Goal: Information Seeking & Learning: Find specific fact

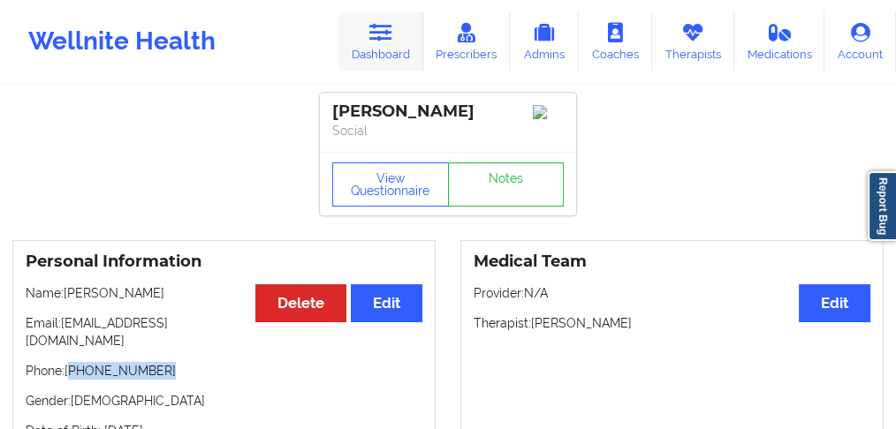
click at [377, 43] on link "Dashboard" at bounding box center [380, 41] width 85 height 58
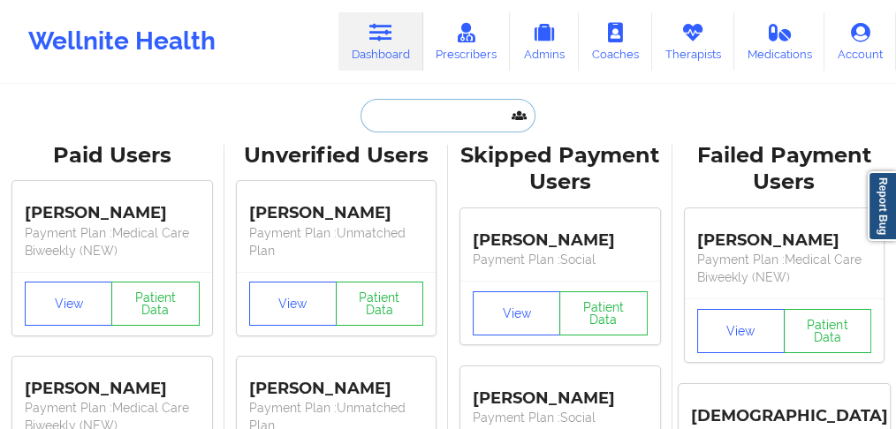
click at [380, 117] on input "text" at bounding box center [448, 116] width 175 height 34
paste input "[PERSON_NAME]"
type input "[PERSON_NAME]"
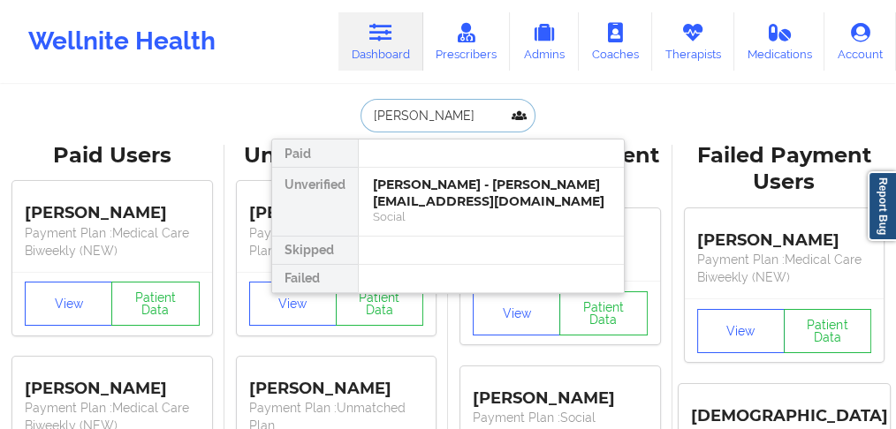
click at [382, 118] on input "[PERSON_NAME]" at bounding box center [448, 116] width 175 height 34
click at [429, 180] on div "[PERSON_NAME] - [EMAIL_ADDRESS][DOMAIN_NAME]" at bounding box center [491, 193] width 237 height 33
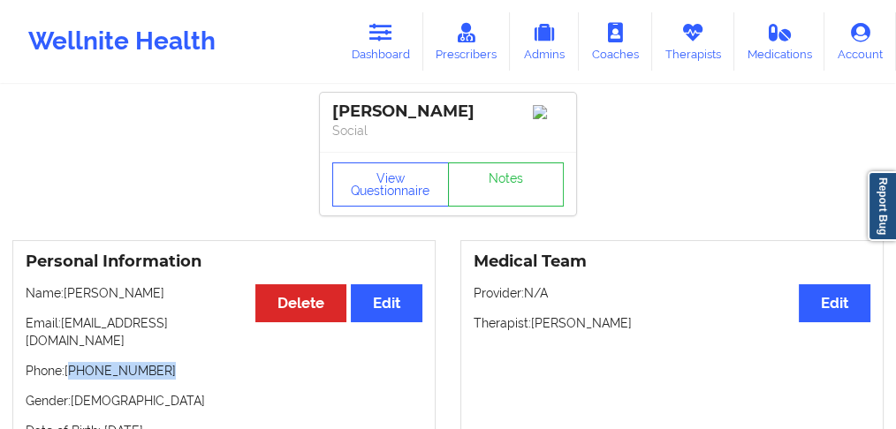
drag, startPoint x: 143, startPoint y: 362, endPoint x: 72, endPoint y: 360, distance: 71.6
click at [72, 362] on p "Phone: [PHONE_NUMBER]" at bounding box center [224, 371] width 397 height 18
copy p "[PHONE_NUMBER]"
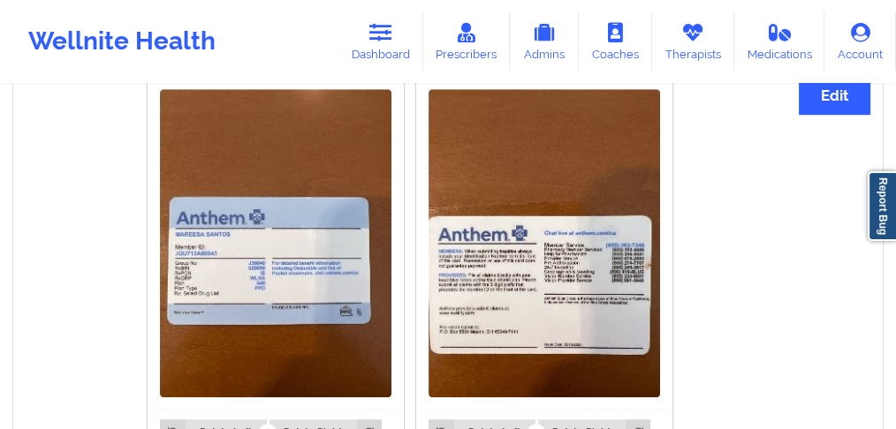
scroll to position [1119, 0]
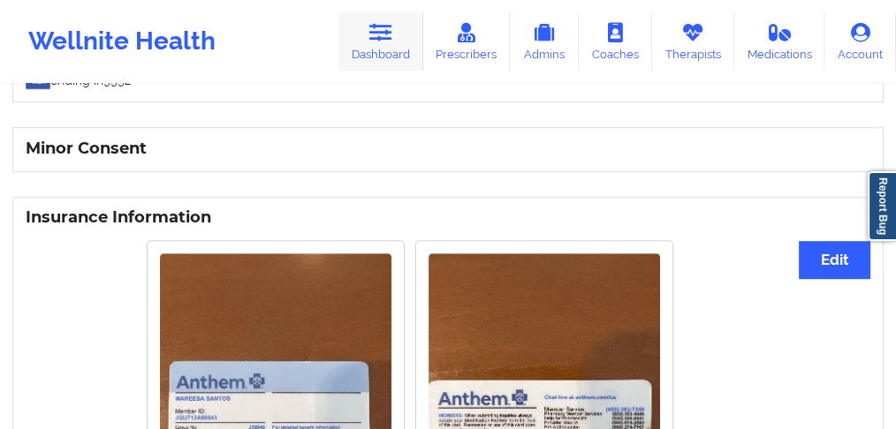
click at [371, 57] on link "Dashboard" at bounding box center [380, 41] width 85 height 58
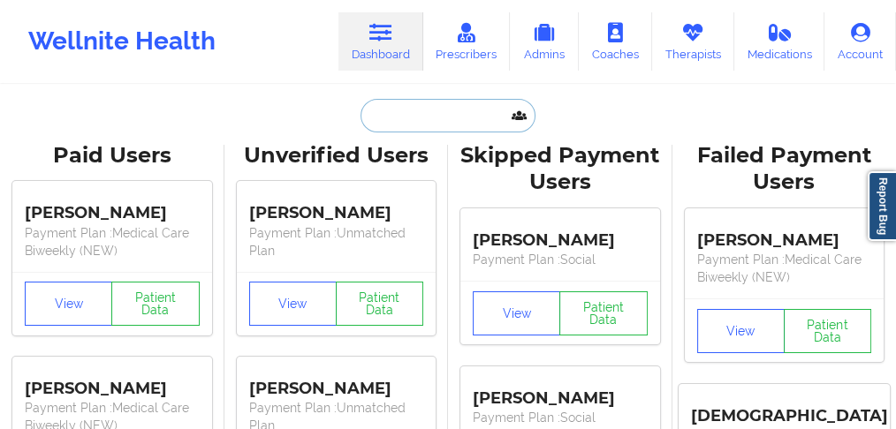
click at [392, 121] on input "text" at bounding box center [448, 116] width 175 height 34
paste input "[PERSON_NAME]"
type input "[PERSON_NAME]"
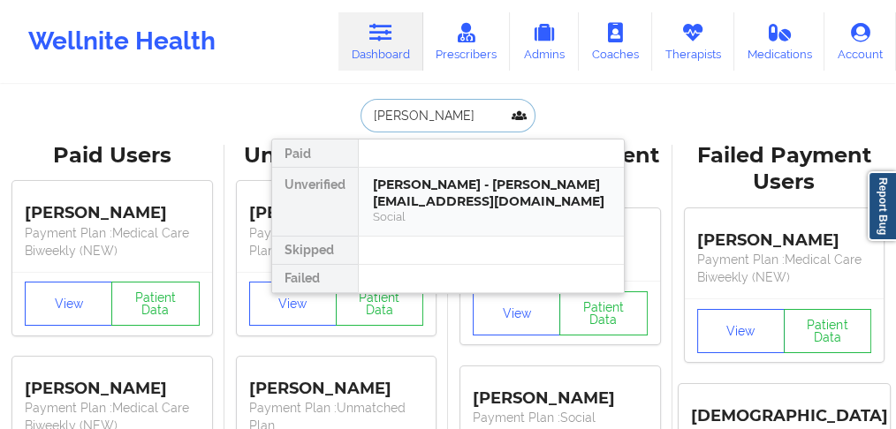
click at [413, 191] on div "[PERSON_NAME] - [PERSON_NAME][EMAIL_ADDRESS][DOMAIN_NAME]" at bounding box center [491, 193] width 237 height 33
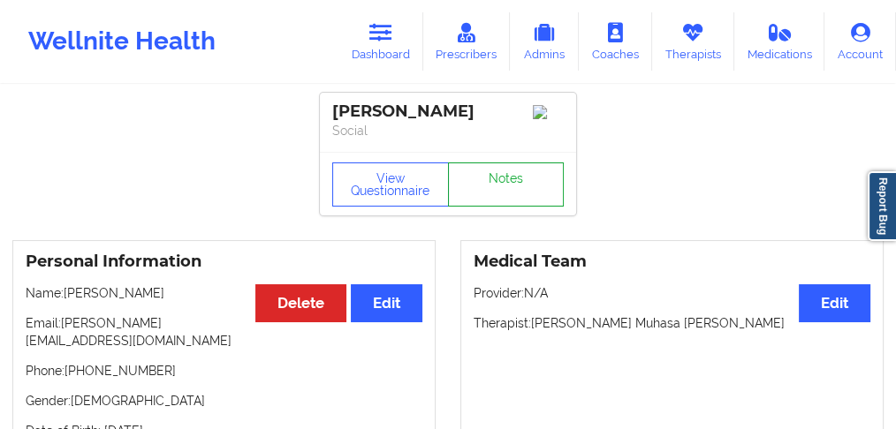
click at [488, 189] on link "Notes" at bounding box center [506, 185] width 117 height 44
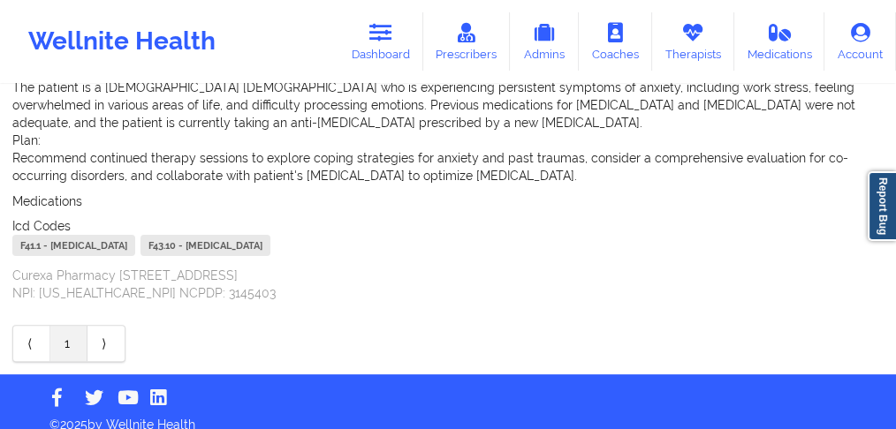
scroll to position [577, 0]
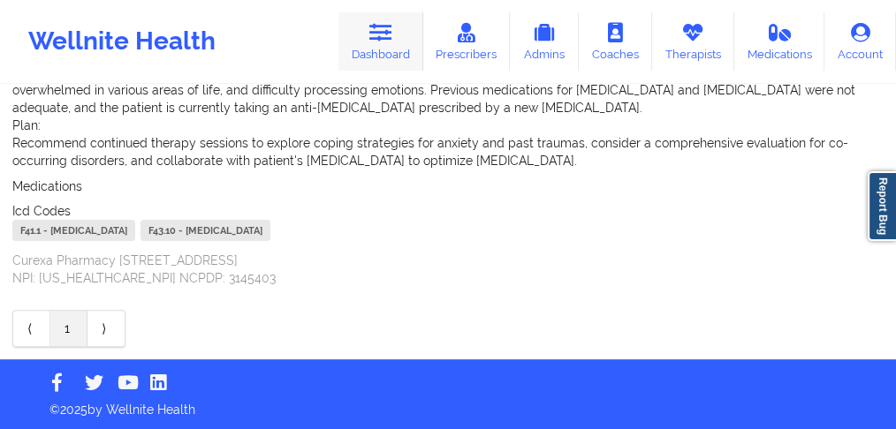
drag, startPoint x: 369, startPoint y: 56, endPoint x: 373, endPoint y: 42, distance: 13.7
click at [369, 56] on link "Dashboard" at bounding box center [380, 41] width 85 height 58
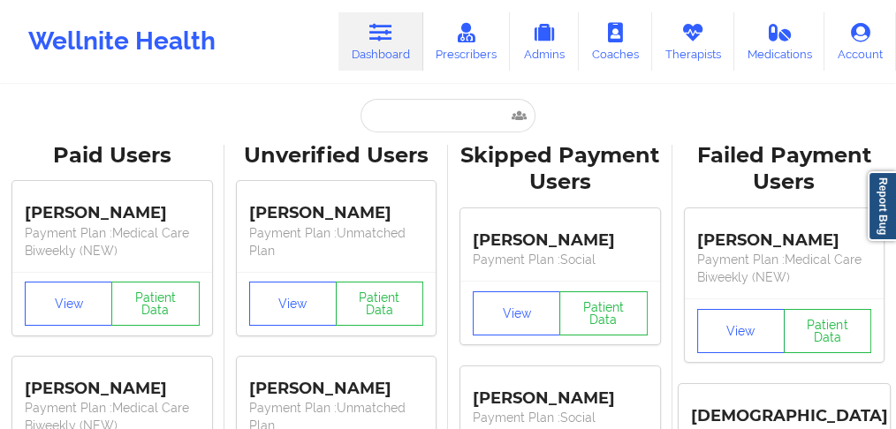
click at [395, 110] on input "text" at bounding box center [448, 116] width 175 height 34
paste input "[PERSON_NAME]"
type input "[PERSON_NAME]"
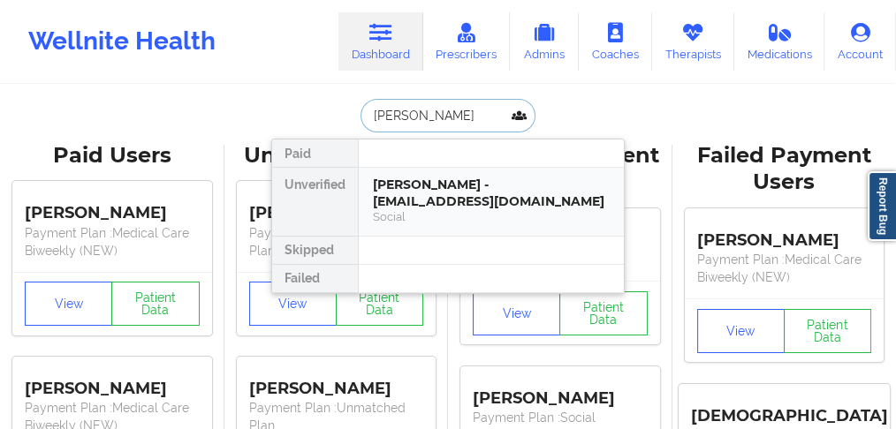
click at [432, 199] on div "[PERSON_NAME] - [EMAIL_ADDRESS][DOMAIN_NAME]" at bounding box center [491, 193] width 237 height 33
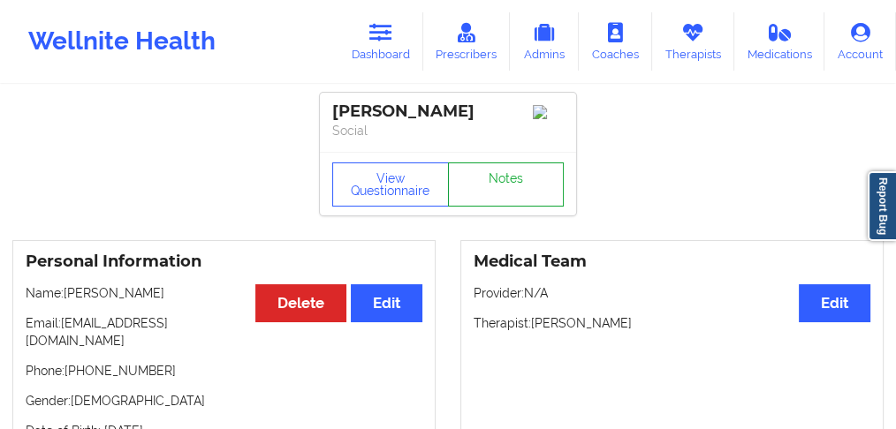
click at [518, 204] on link "Notes" at bounding box center [506, 185] width 117 height 44
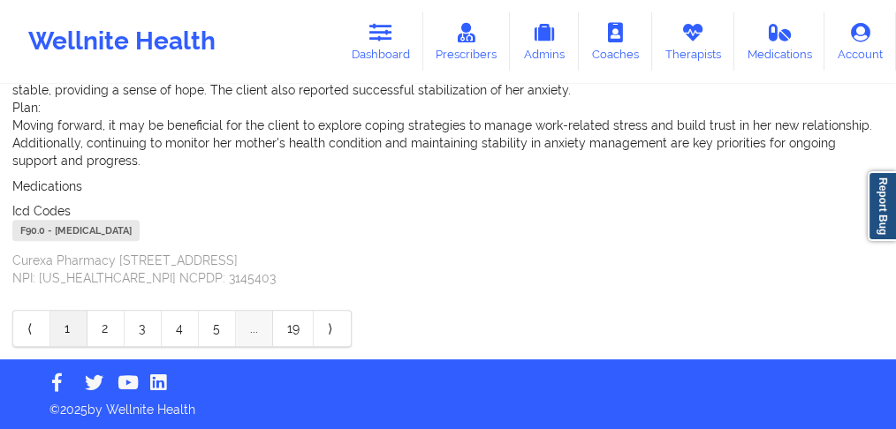
scroll to position [665, 0]
click at [178, 329] on link "4" at bounding box center [180, 328] width 37 height 35
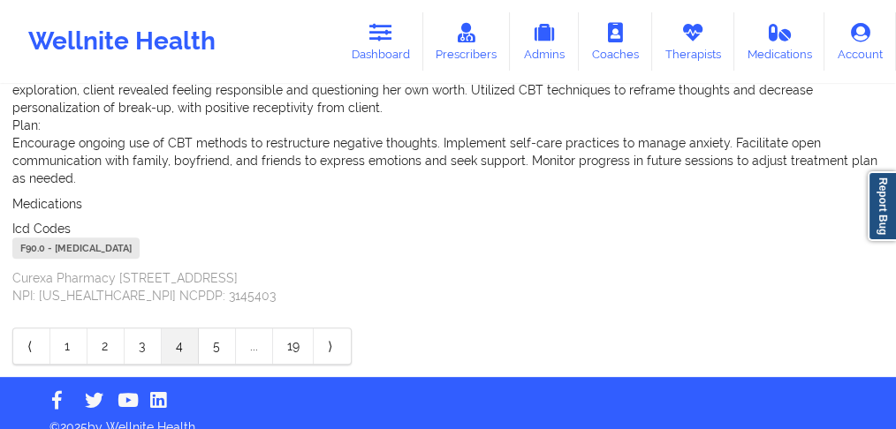
scroll to position [683, 0]
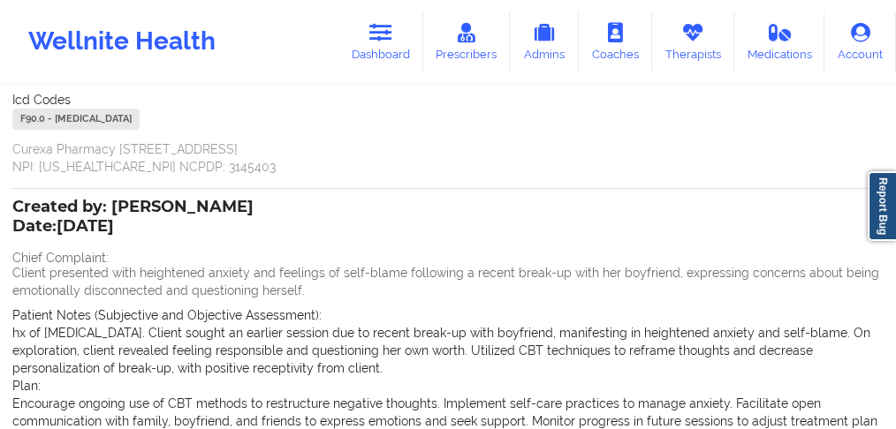
click at [188, 288] on div "Created by: [PERSON_NAME] Date: [DATE] Chief Complaint: Client presented with h…" at bounding box center [447, 383] width 871 height 364
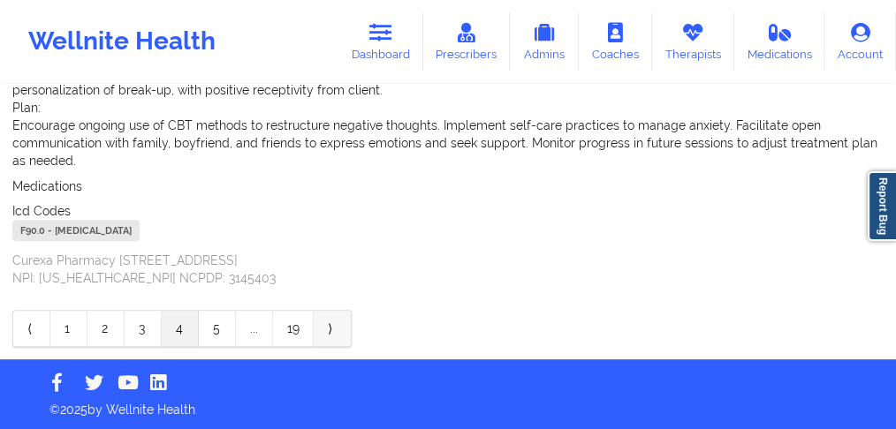
click at [329, 330] on link "⟩" at bounding box center [332, 328] width 37 height 35
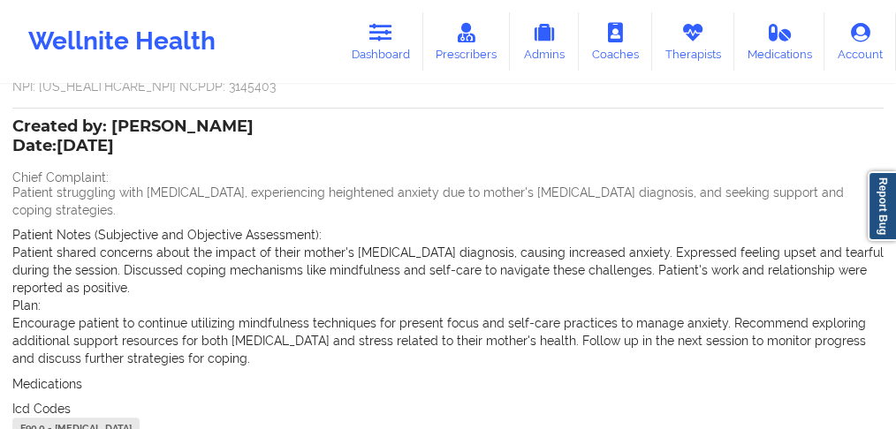
scroll to position [495, 0]
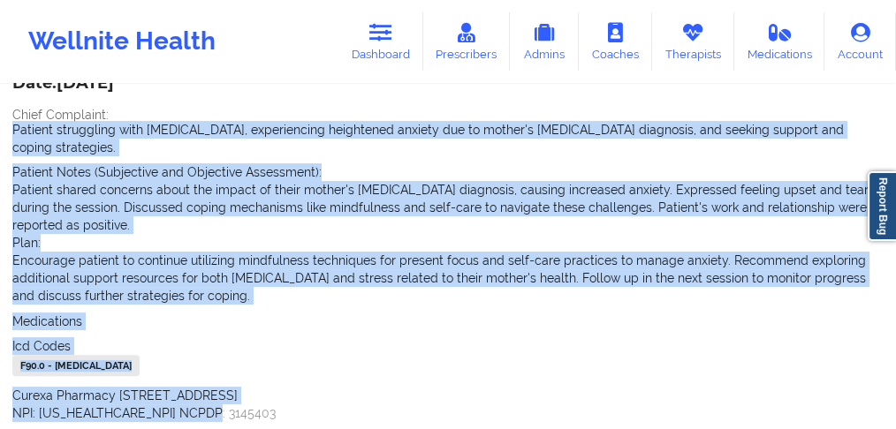
drag, startPoint x: 221, startPoint y: 395, endPoint x: 0, endPoint y: 125, distance: 349.2
click at [0, 125] on div "Name: [PERSON_NAME] Add notes Migrate notes Created by: [PERSON_NAME] Date: [DA…" at bounding box center [448, 43] width 896 height 903
copy div "Patient struggling with [MEDICAL_DATA], experiencing heightened anxiety due to …"
click at [0, 90] on div "Name: [PERSON_NAME] Add notes Migrate notes Created by: [PERSON_NAME] Date: [DA…" at bounding box center [448, 43] width 896 height 903
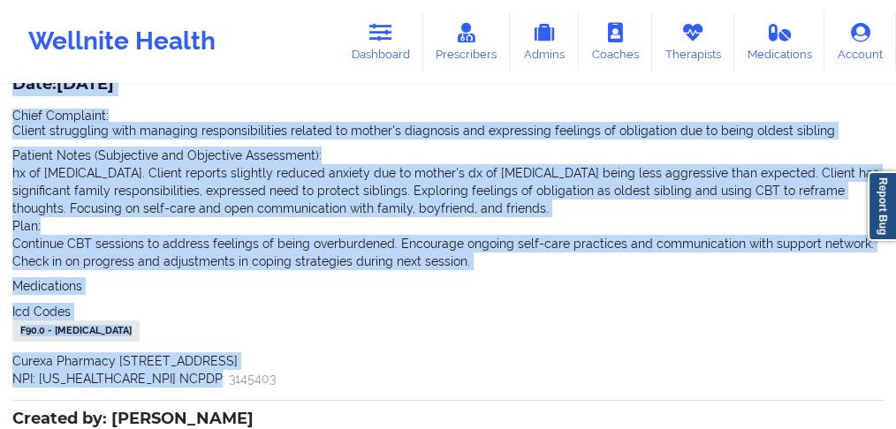
scroll to position [88, 0]
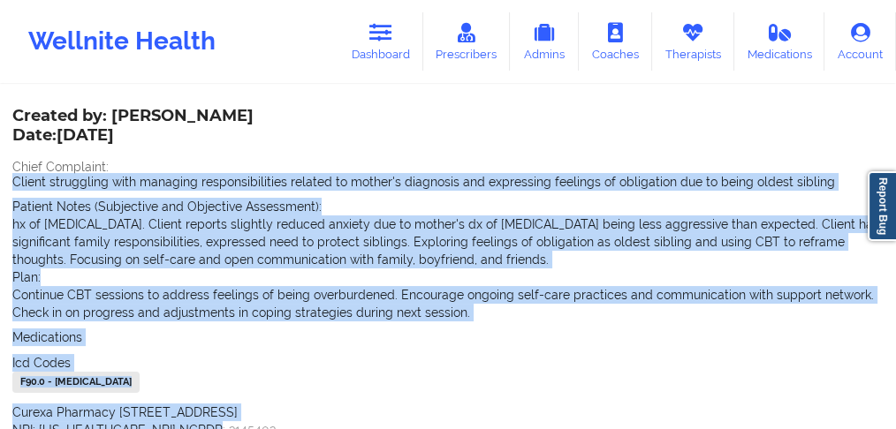
drag, startPoint x: 201, startPoint y: 341, endPoint x: 13, endPoint y: 180, distance: 246.9
click at [13, 180] on div "Created by: [PERSON_NAME] Date: [DATE] Chief Complaint: Client struggling with …" at bounding box center [447, 274] width 871 height 329
copy div "Client struggling with managing responsibilities related to mother's diagnosis …"
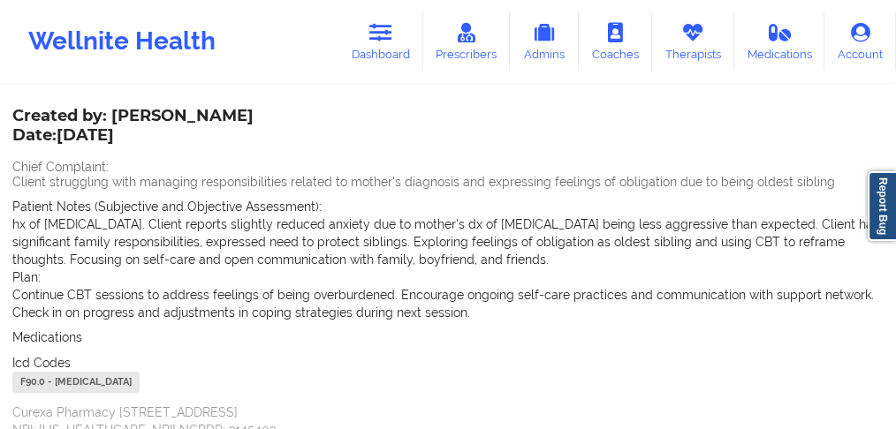
drag, startPoint x: 0, startPoint y: 118, endPoint x: 69, endPoint y: 99, distance: 71.6
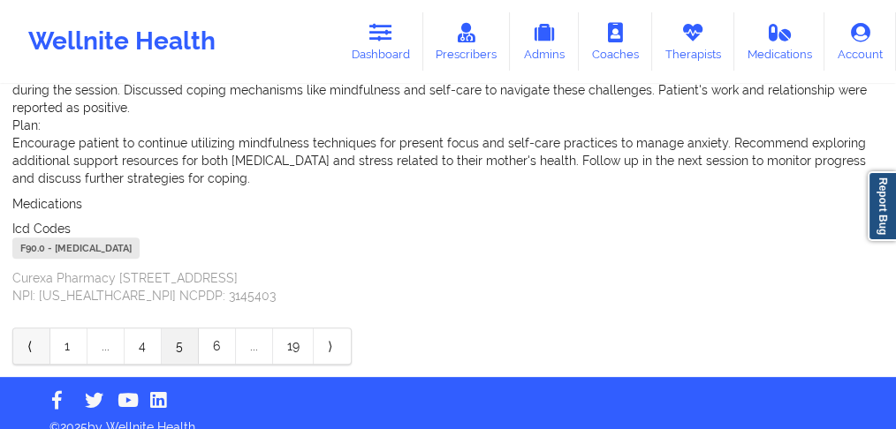
click at [27, 330] on link "⟨" at bounding box center [31, 346] width 37 height 35
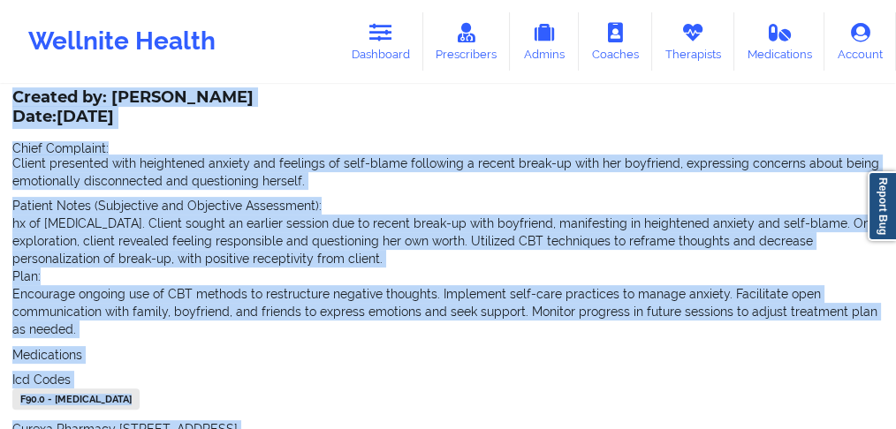
scroll to position [422, 0]
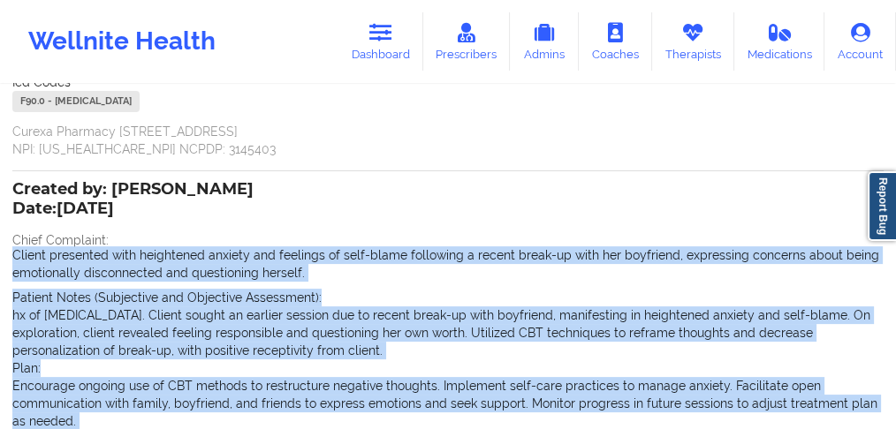
drag, startPoint x: 203, startPoint y: 300, endPoint x: 0, endPoint y: 257, distance: 207.6
click at [0, 257] on div "Name: [PERSON_NAME] Add notes Migrate notes Created by: [PERSON_NAME] Date: [DA…" at bounding box center [448, 142] width 896 height 956
copy div "Client presented with heightened anxiety and feelings of self-blame following a…"
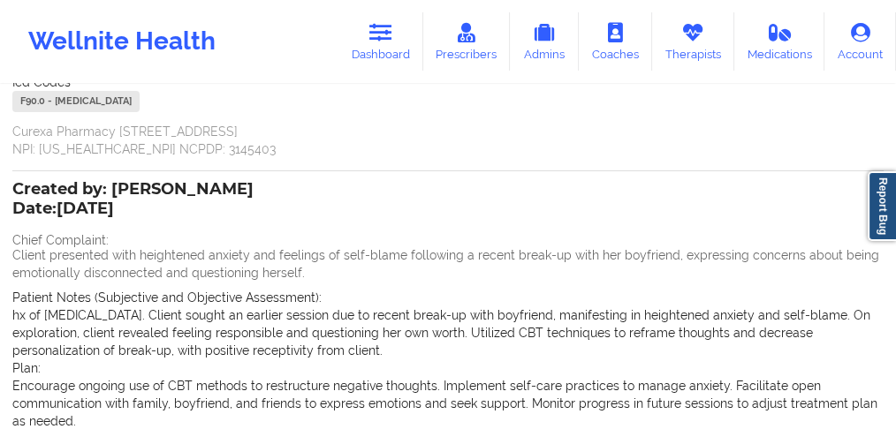
drag, startPoint x: 0, startPoint y: 155, endPoint x: 44, endPoint y: 129, distance: 51.1
click at [2, 155] on div "Name: [PERSON_NAME] Add notes Migrate notes Created by: [PERSON_NAME] Date: [DA…" at bounding box center [448, 142] width 896 height 956
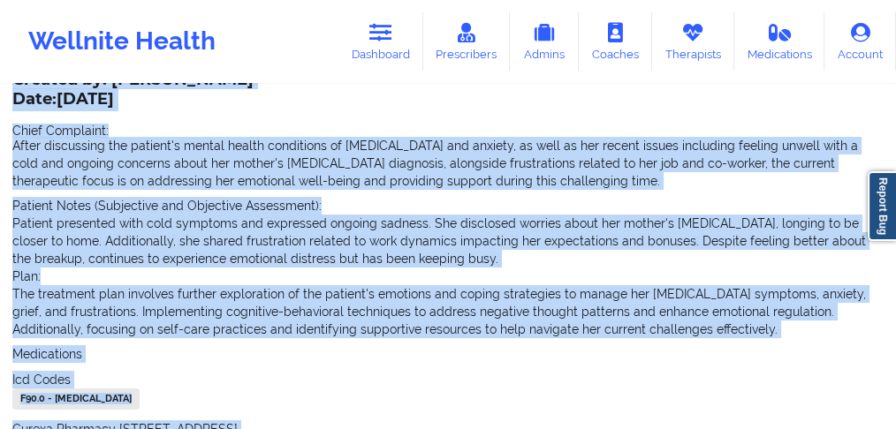
scroll to position [0, 0]
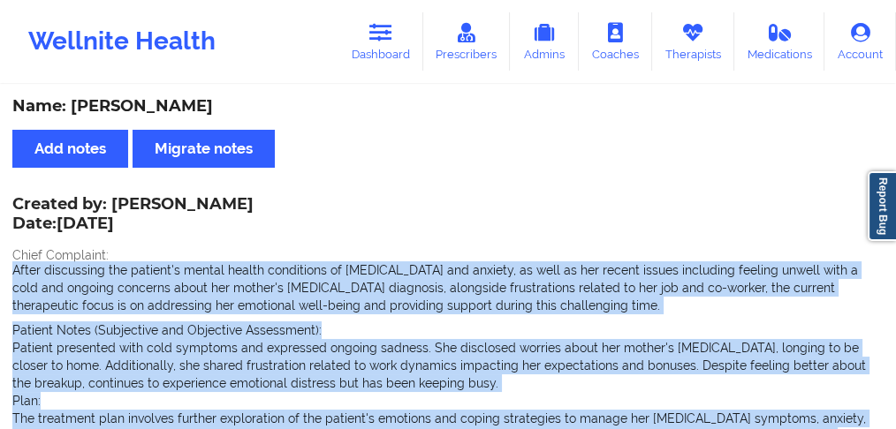
drag, startPoint x: 186, startPoint y: 341, endPoint x: 4, endPoint y: 269, distance: 195.9
copy div "After discussing the patient's mental health conditions of [MEDICAL_DATA] and a…"
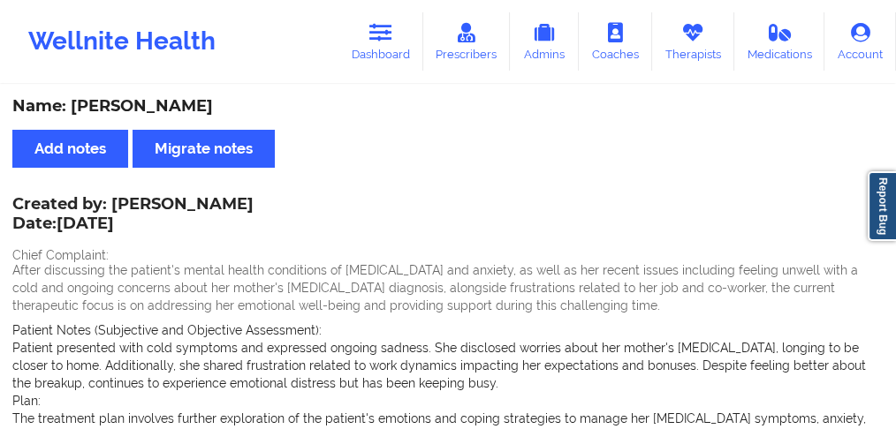
drag, startPoint x: 0, startPoint y: 80, endPoint x: 194, endPoint y: 1, distance: 208.9
click at [4, 78] on div "Wellnite Health Dashboard Prescribers Admins Coaches Therapists Medications Acc…" at bounding box center [448, 41] width 896 height 83
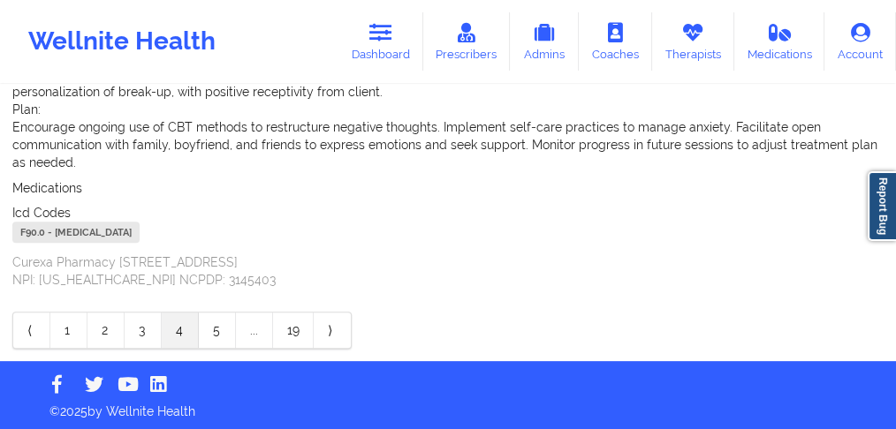
scroll to position [683, 0]
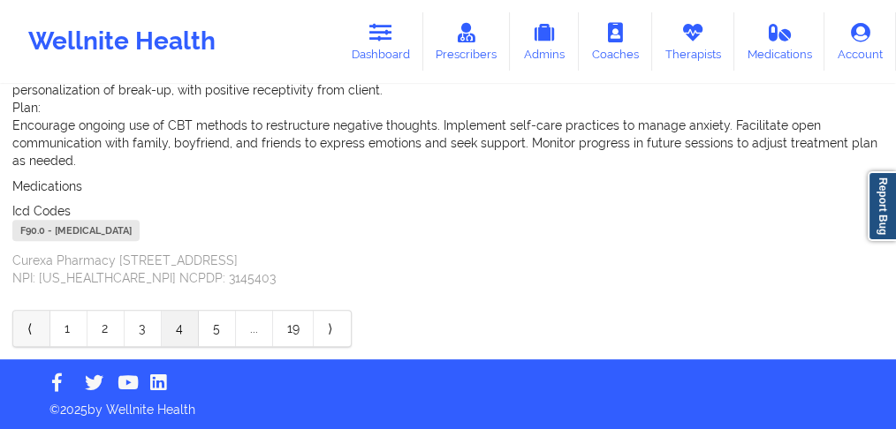
click at [29, 332] on link "⟨" at bounding box center [31, 328] width 37 height 35
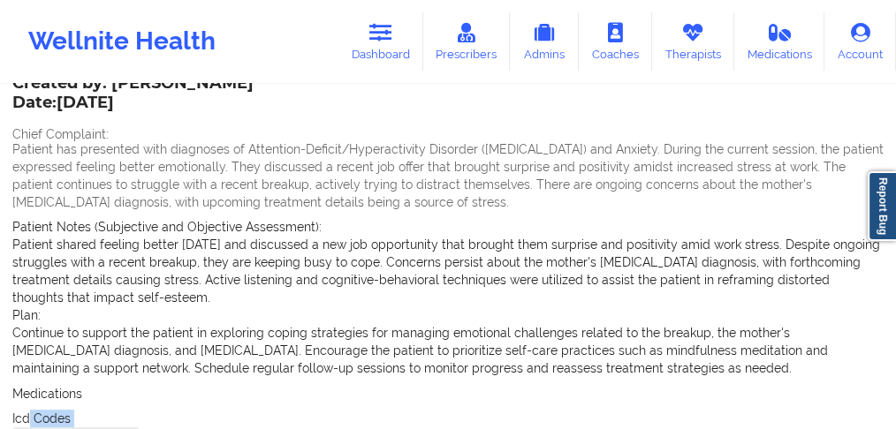
scroll to position [608, 0]
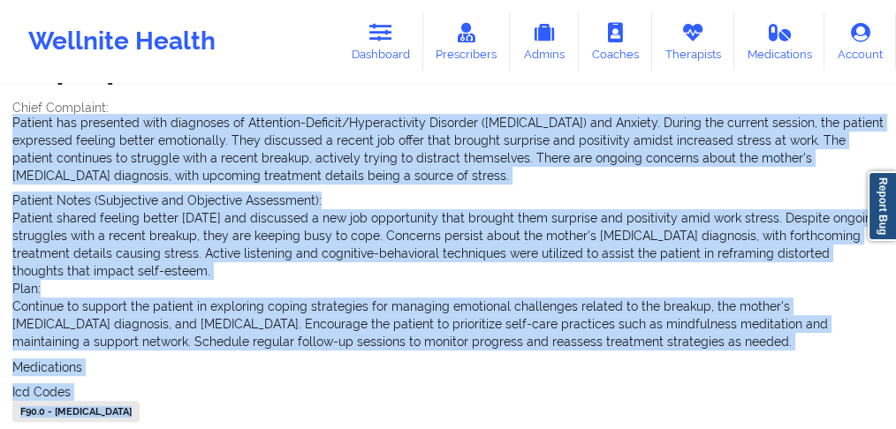
drag, startPoint x: 261, startPoint y: 338, endPoint x: 0, endPoint y: 121, distance: 339.4
click at [0, 121] on div "Name: [PERSON_NAME] Add notes Migrate notes Created by: [PERSON_NAME] Date: [DA…" at bounding box center [448, 10] width 896 height 1062
copy div "Patient has presented with diagnoses of Attention-Deficit/Hyperactivity Disorde…"
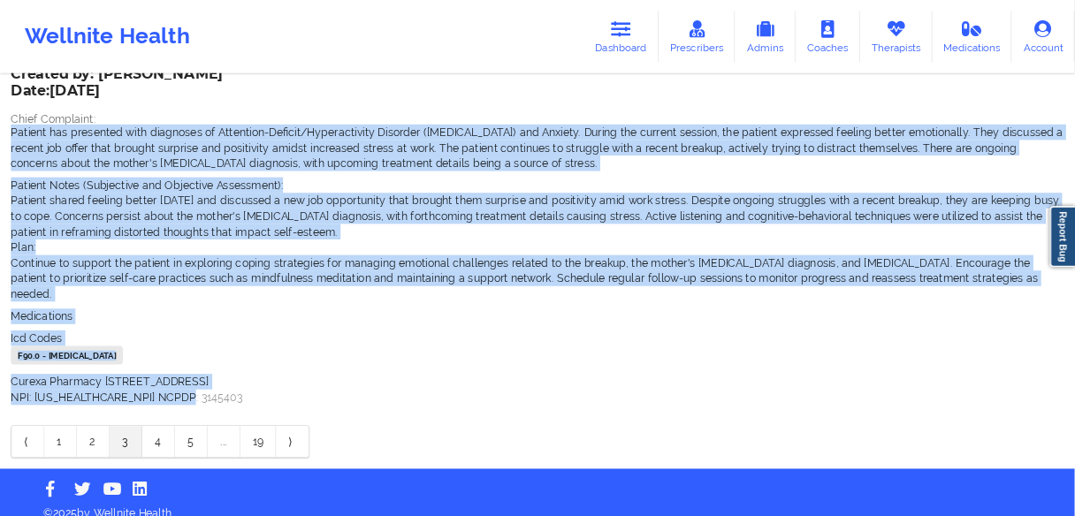
scroll to position [528, 0]
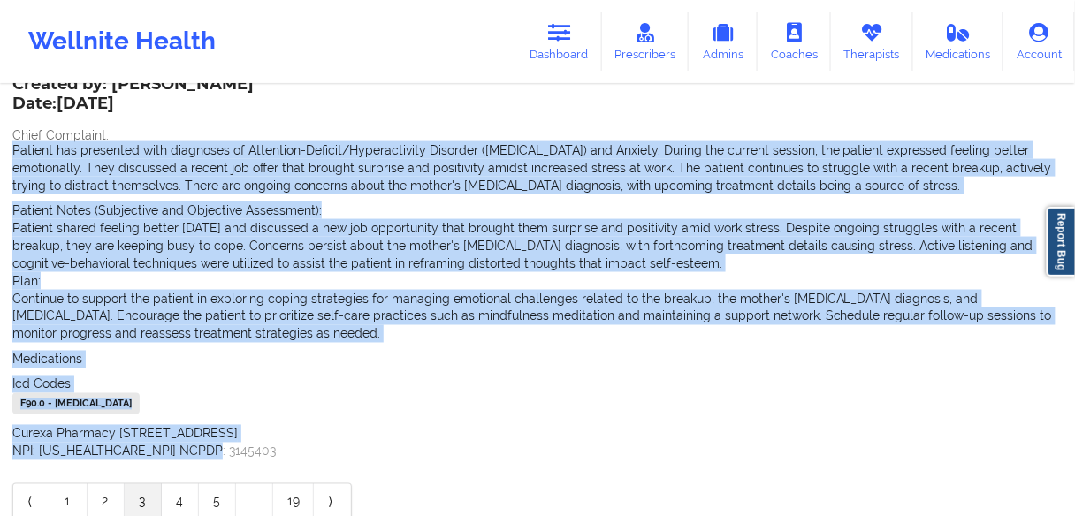
click at [481, 390] on div "Icd Codes [MEDICAL_DATA] - [MEDICAL_DATA]" at bounding box center [537, 397] width 1050 height 43
drag, startPoint x: 214, startPoint y: 451, endPoint x: 7, endPoint y: 148, distance: 366.2
click at [7, 148] on div "Name: [PERSON_NAME] Add notes Migrate notes Created by: [PERSON_NAME] Date: [DA…" at bounding box center [537, 46] width 1075 height 974
copy div "Patient has presented with diagnoses of Attention-Deficit/Hyperactivity Disorde…"
click at [20, 51] on div "Wellnite Health" at bounding box center [122, 41] width 244 height 71
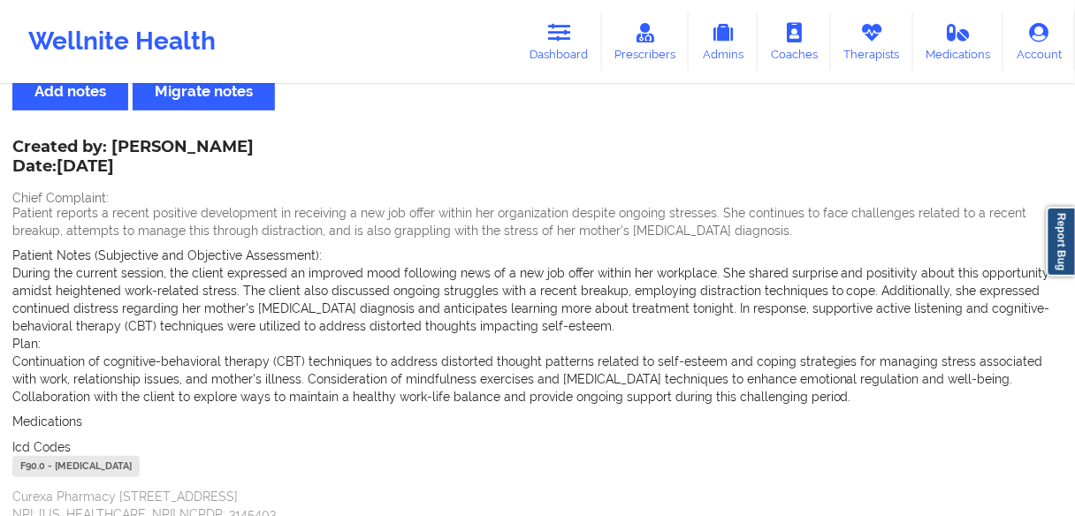
scroll to position [141, 0]
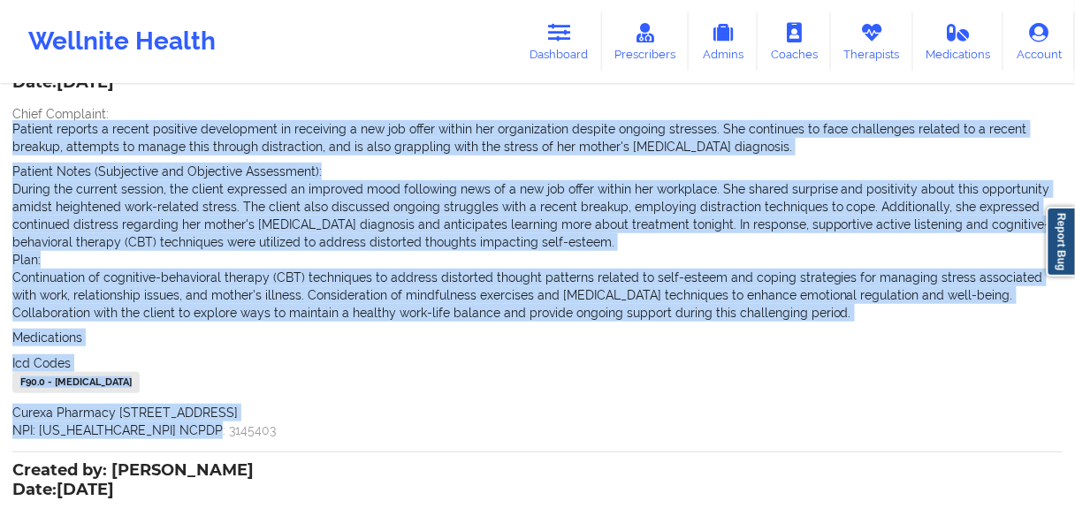
drag, startPoint x: 228, startPoint y: 438, endPoint x: 4, endPoint y: 129, distance: 382.1
click at [4, 129] on div "Name: [PERSON_NAME] Add notes Migrate notes Created by: [PERSON_NAME] Date: [DA…" at bounding box center [537, 432] width 1075 height 974
copy div "Patient reports a recent positive development in receiving a new job offer with…"
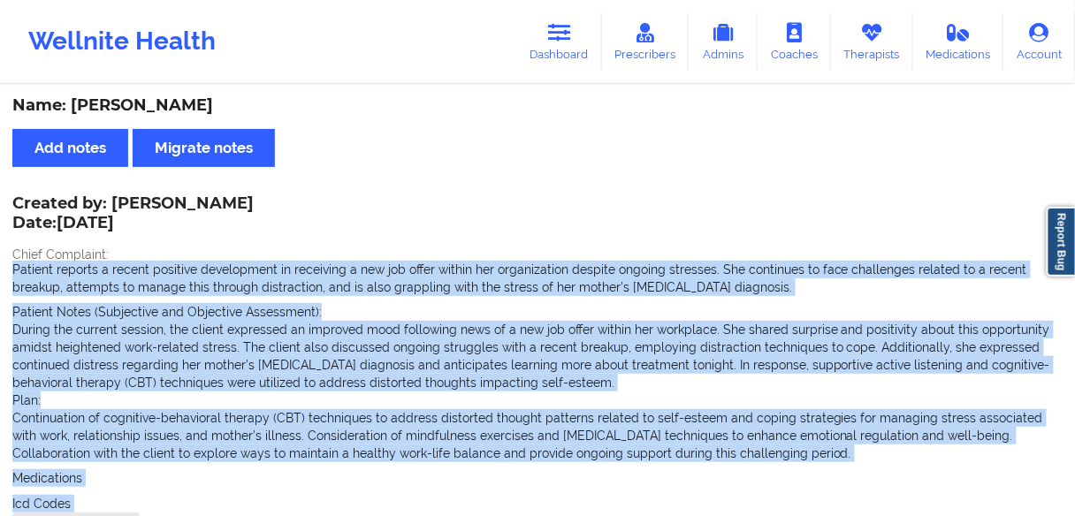
scroll to position [0, 0]
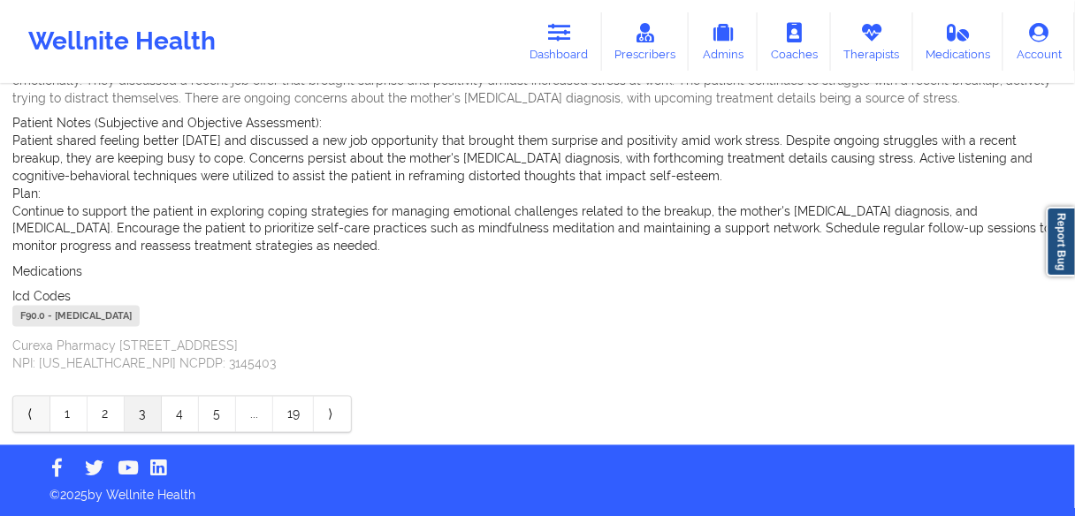
click at [35, 409] on link "⟨" at bounding box center [31, 414] width 37 height 35
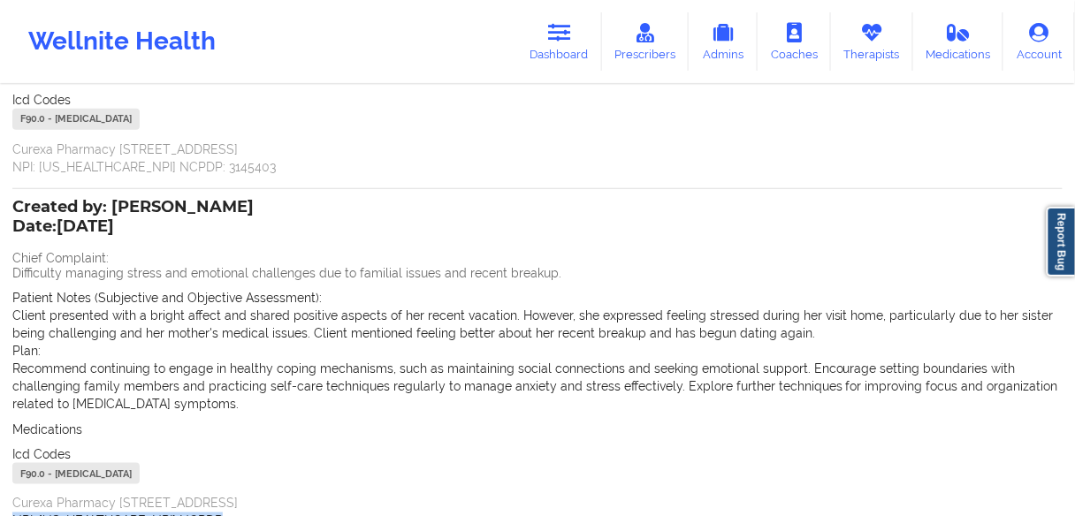
scroll to position [364, 0]
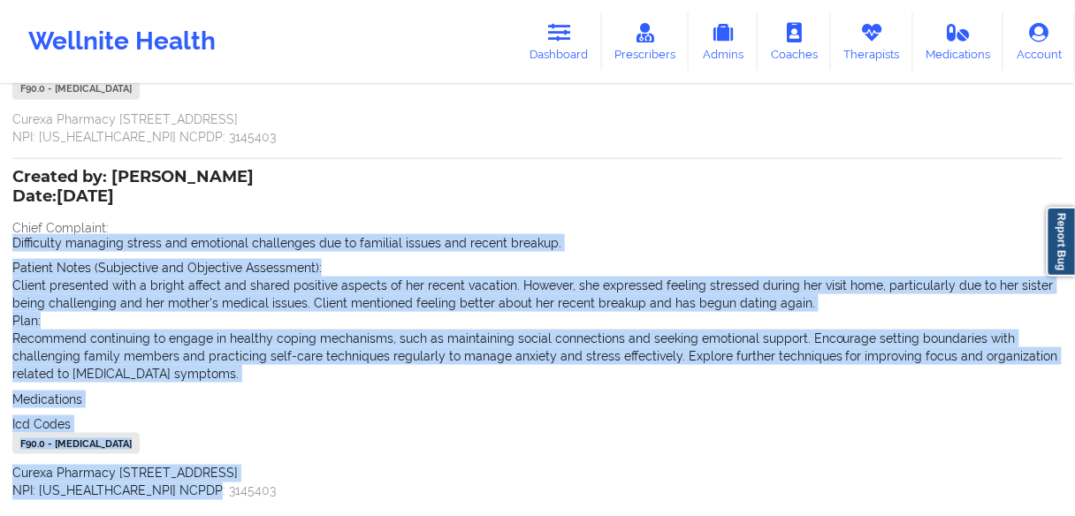
drag, startPoint x: 180, startPoint y: 368, endPoint x: 0, endPoint y: 236, distance: 223.2
click at [0, 236] on div "Name: [PERSON_NAME] Add notes Migrate notes Created by: [PERSON_NAME] Date: [DA…" at bounding box center [537, 148] width 1075 height 850
copy div "Difficulty managing stress and emotional challenges due to familial issues and …"
click at [0, 262] on div "Name: [PERSON_NAME] Add notes Migrate notes Created by: [PERSON_NAME] Date: [DA…" at bounding box center [537, 148] width 1075 height 850
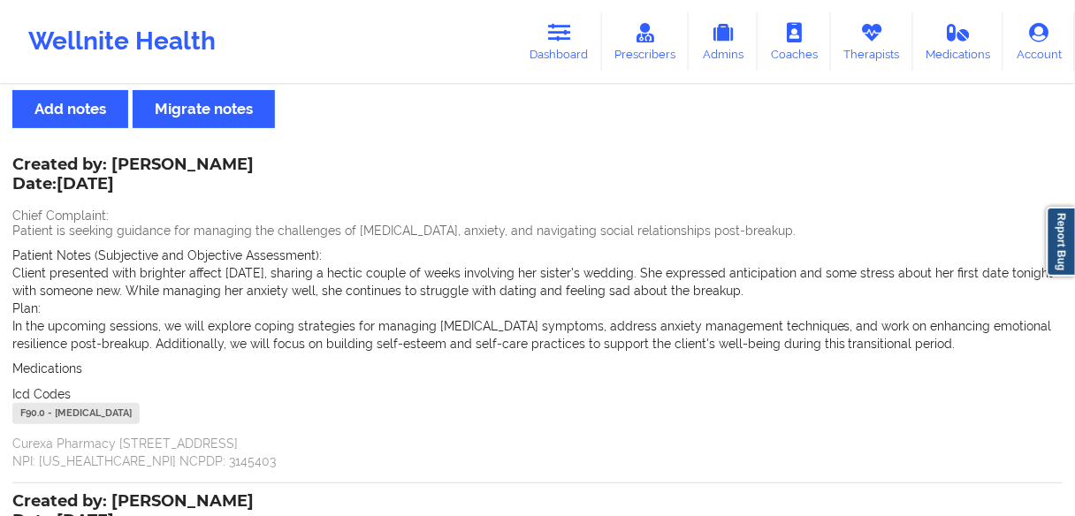
scroll to position [81, 0]
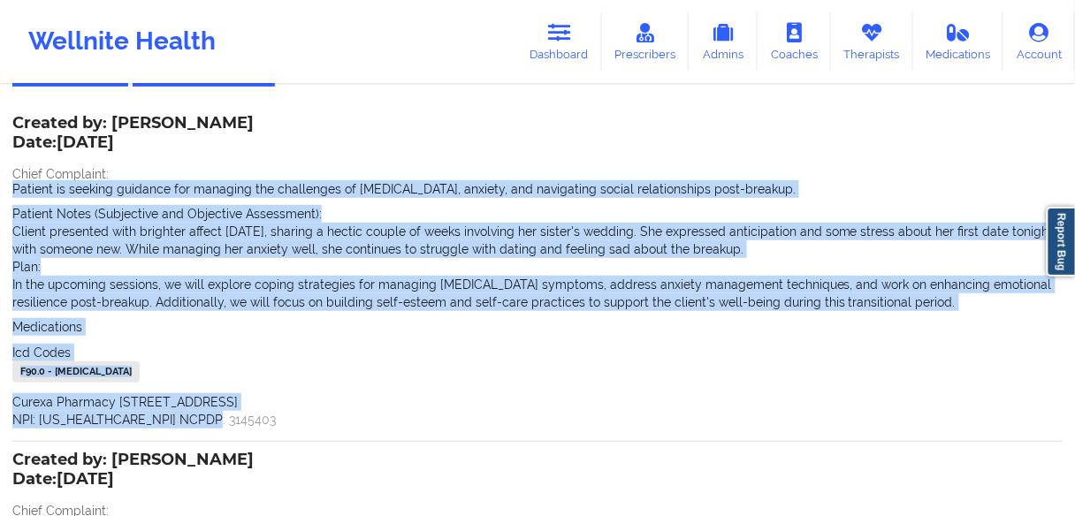
drag, startPoint x: 175, startPoint y: 419, endPoint x: 5, endPoint y: 190, distance: 284.9
click at [5, 190] on div "Name: [PERSON_NAME] Add notes Migrate notes Created by: [PERSON_NAME] Date: [DA…" at bounding box center [537, 430] width 1075 height 850
copy div "Patient is seeking guidance for managing the challenges of [MEDICAL_DATA], anxi…"
click at [34, 223] on p "Client presented with brighter affect [DATE], sharing a hectic couple of weeks …" at bounding box center [537, 240] width 1050 height 35
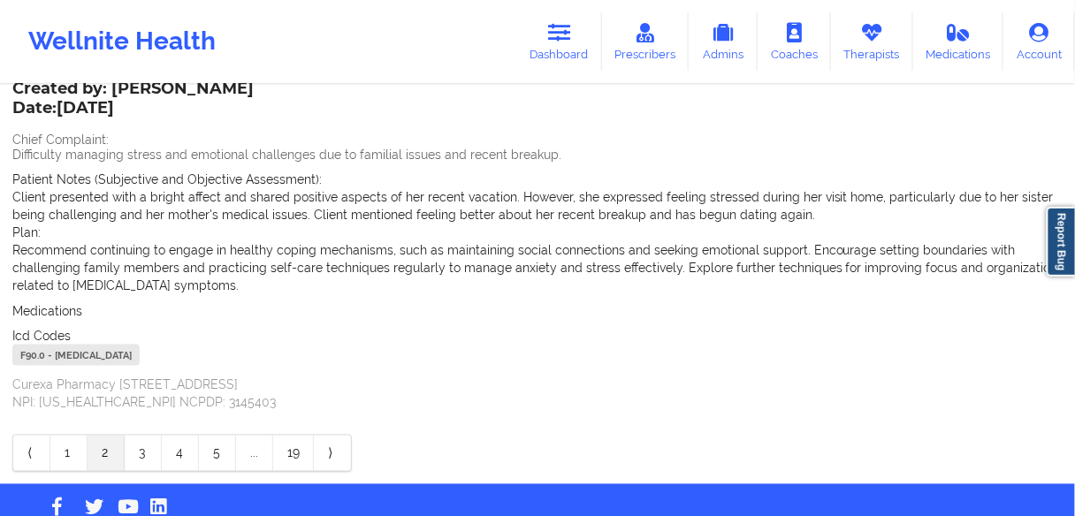
scroll to position [491, 0]
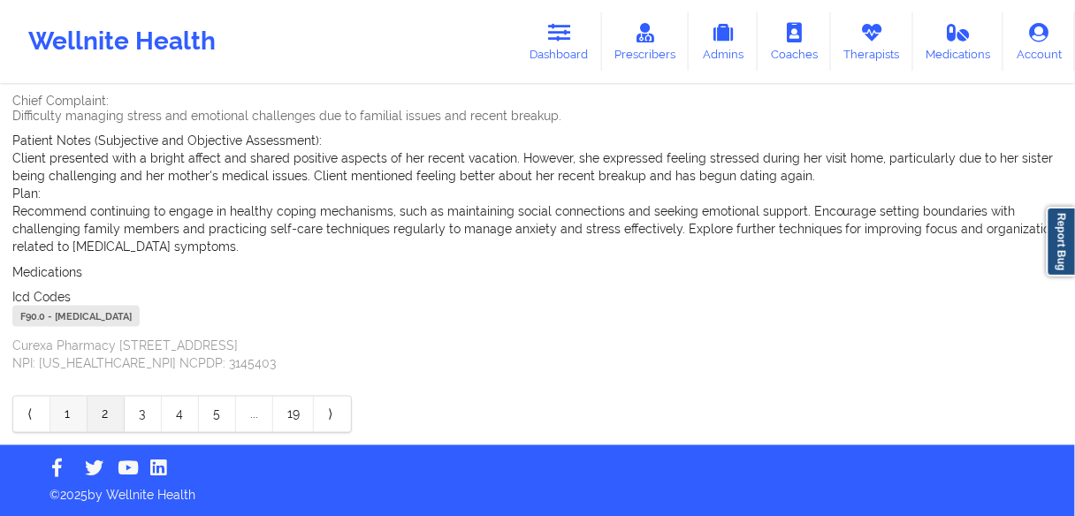
click at [69, 414] on link "1" at bounding box center [68, 414] width 37 height 35
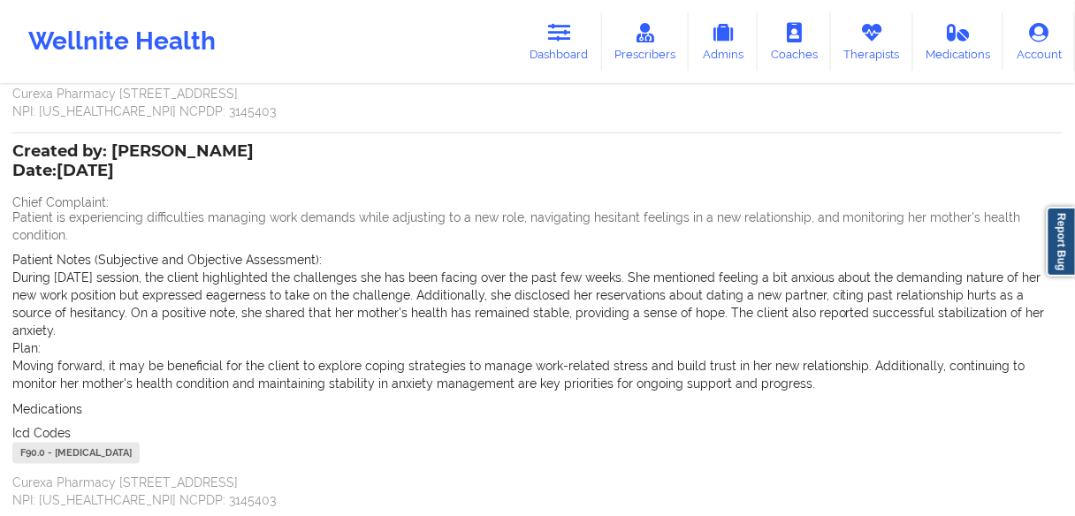
scroll to position [509, 0]
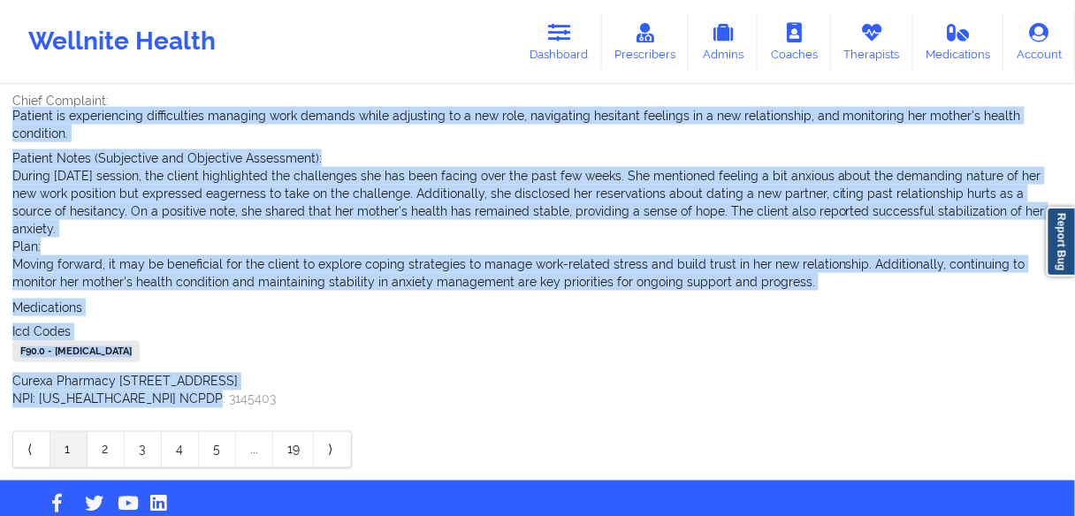
drag, startPoint x: 221, startPoint y: 363, endPoint x: 23, endPoint y: 125, distance: 309.3
click at [0, 118] on div "Name: [PERSON_NAME] Add notes Migrate notes Created by: [PERSON_NAME] Date: [DA…" at bounding box center [537, 29] width 1075 height 903
click at [0, 336] on div "Name: [PERSON_NAME] Add notes Migrate notes Created by: [PERSON_NAME] Date: [DA…" at bounding box center [537, 29] width 1075 height 903
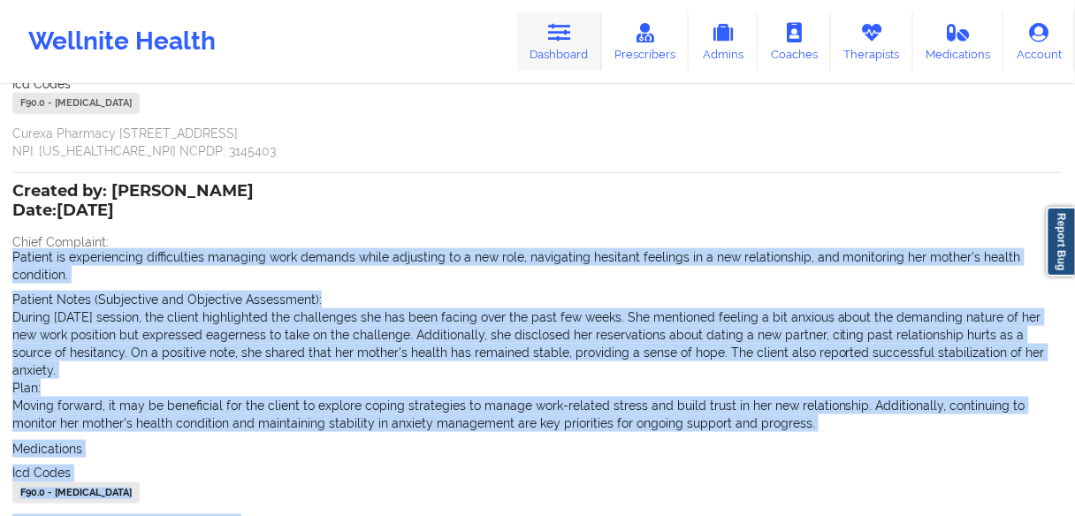
click at [568, 49] on link "Dashboard" at bounding box center [559, 41] width 85 height 58
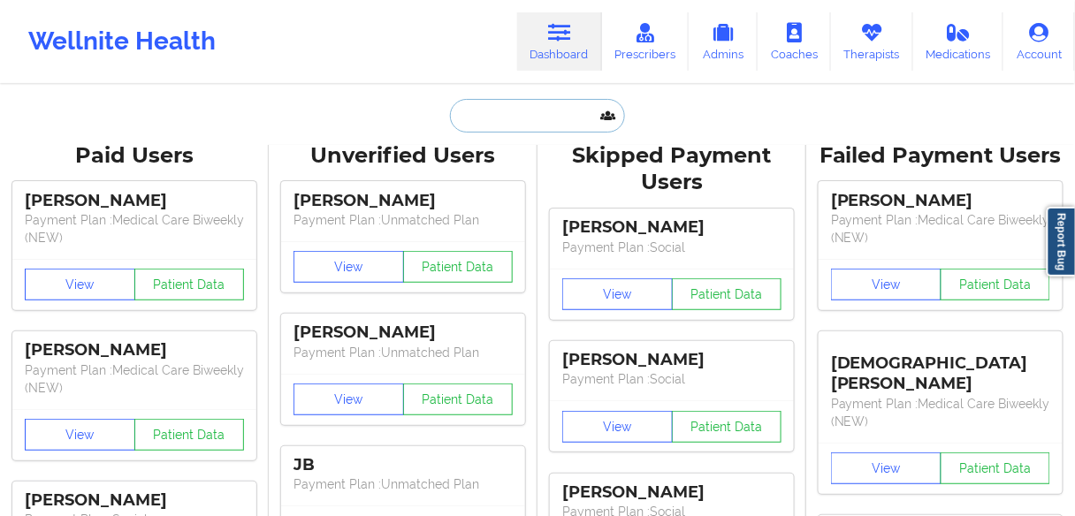
click at [502, 103] on input "text" at bounding box center [537, 116] width 175 height 34
paste input "ALAIE"
type input "ALAIE"
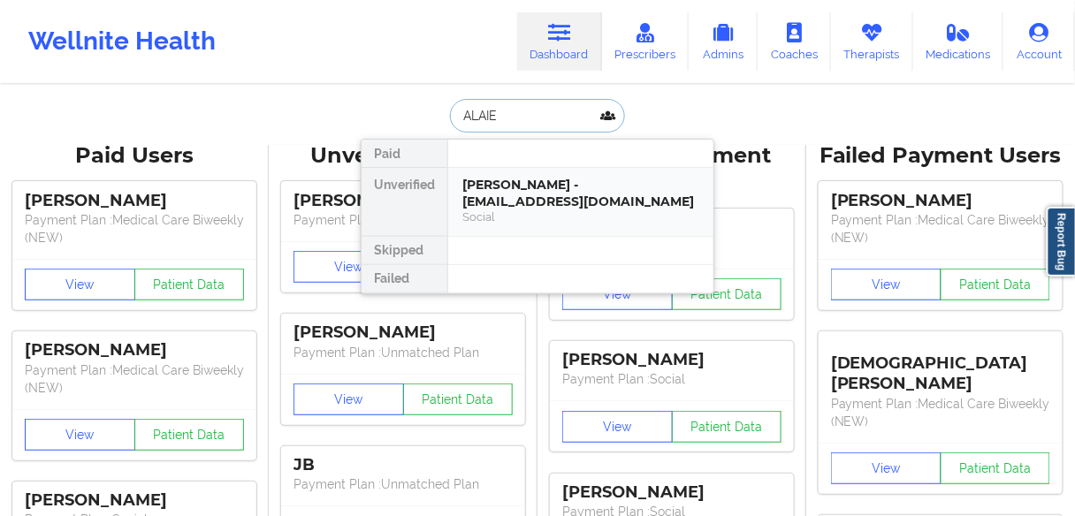
click at [581, 188] on div "[PERSON_NAME] - [EMAIL_ADDRESS][DOMAIN_NAME]" at bounding box center [580, 193] width 237 height 33
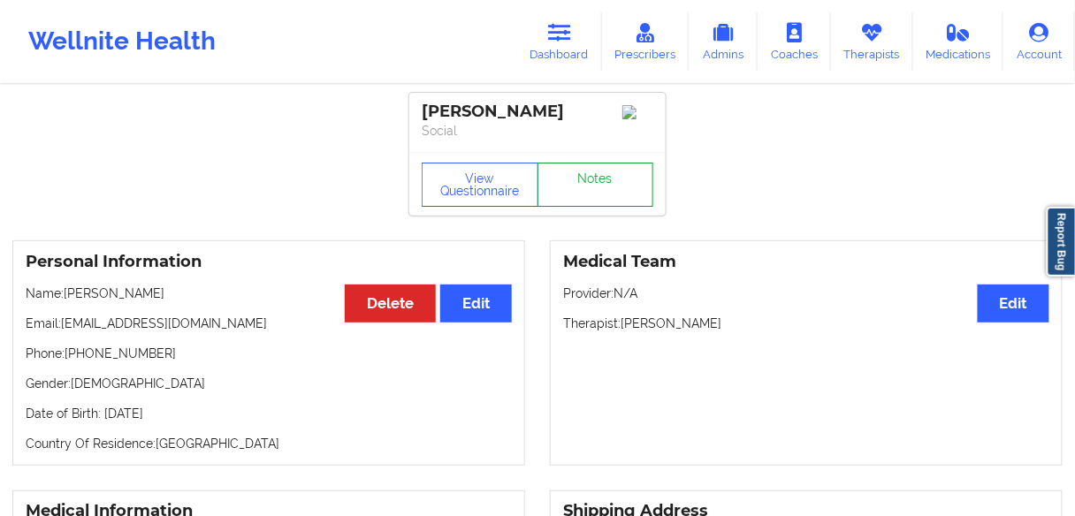
click at [581, 186] on link "Notes" at bounding box center [595, 185] width 117 height 44
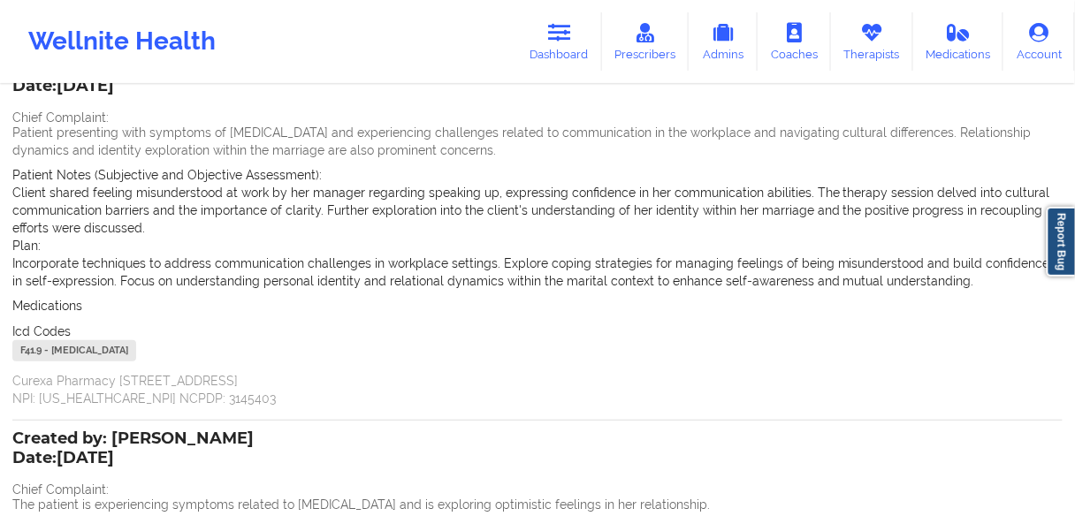
scroll to position [141, 0]
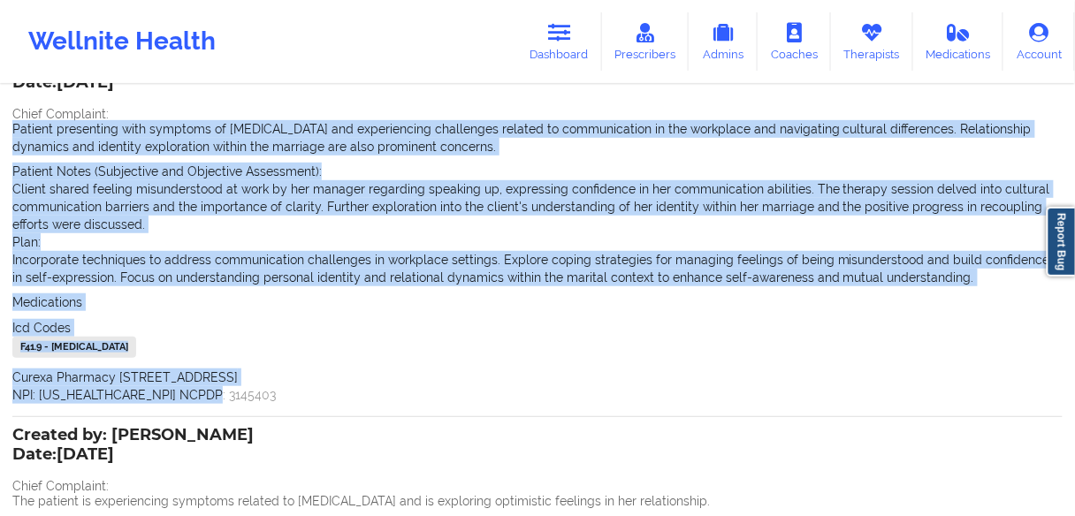
drag, startPoint x: 215, startPoint y: 398, endPoint x: 21, endPoint y: 149, distance: 314.8
click at [2, 125] on div "Name: [PERSON_NAME] Add notes Migrate notes Created by: [PERSON_NAME] Date: [DA…" at bounding box center [537, 396] width 1075 height 903
drag, startPoint x: 55, startPoint y: 164, endPoint x: 188, endPoint y: 36, distance: 185.0
click at [56, 165] on span "Patient Notes (Subjective and Objective Assessment):" at bounding box center [166, 171] width 309 height 14
